Goal: Book appointment/travel/reservation

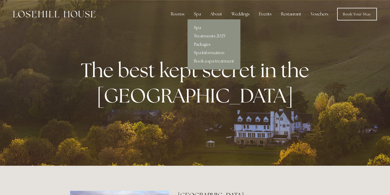
click at [201, 43] on link "Packages" at bounding box center [214, 44] width 53 height 8
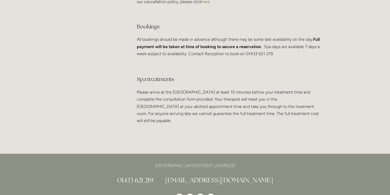
scroll to position [998, 0]
